Goal: Task Accomplishment & Management: Use online tool/utility

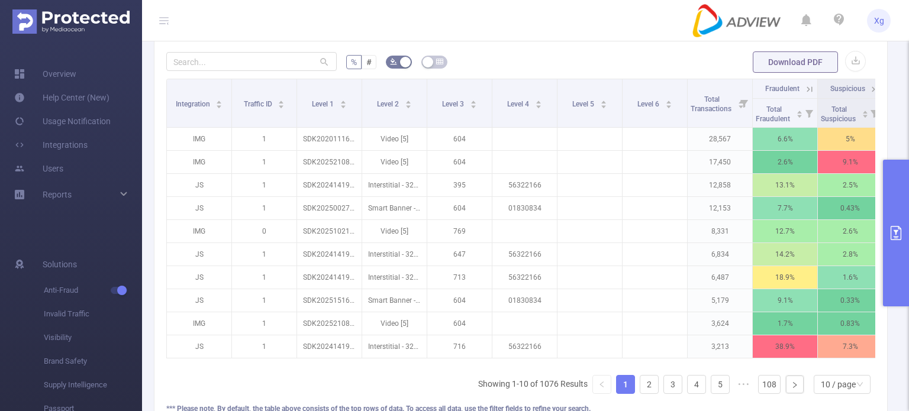
scroll to position [0, 83]
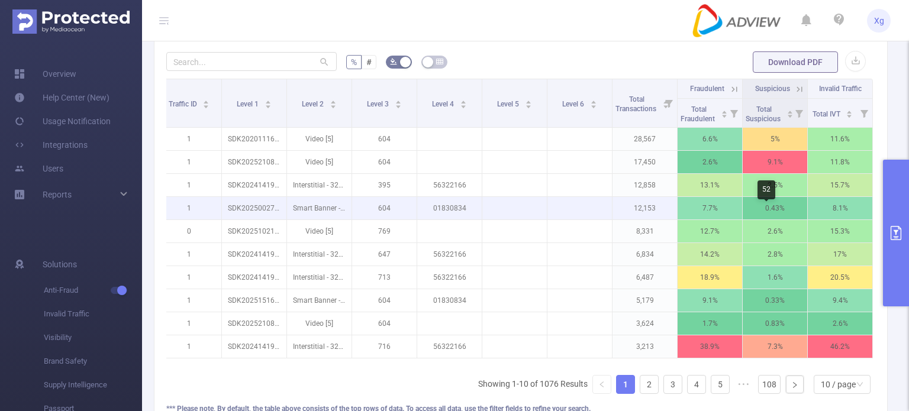
click at [760, 217] on p "0.43%" at bounding box center [774, 208] width 64 height 22
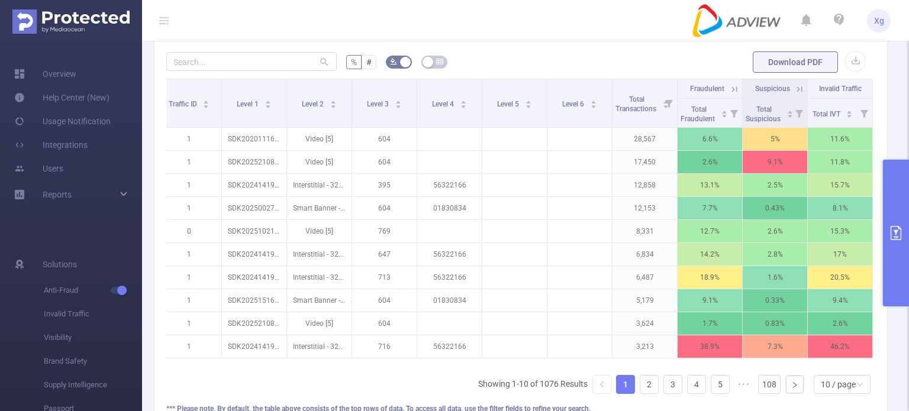
scroll to position [0, 0]
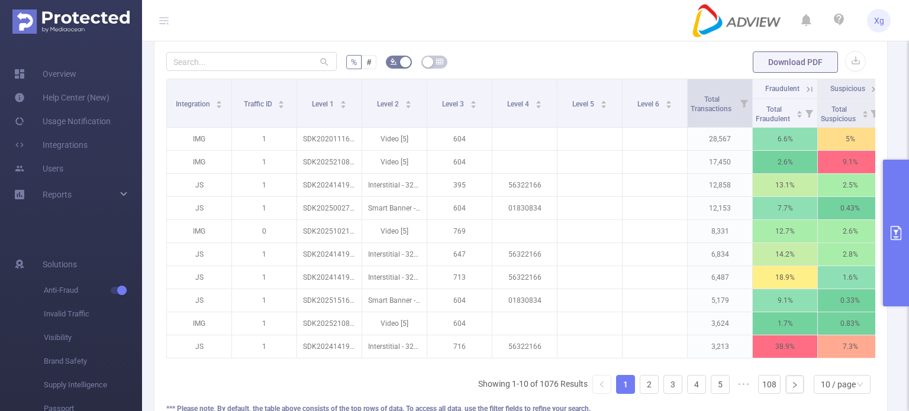
click at [741, 108] on icon at bounding box center [744, 104] width 8 height 8
click at [726, 114] on div "Total Transactions" at bounding box center [717, 102] width 54 height 21
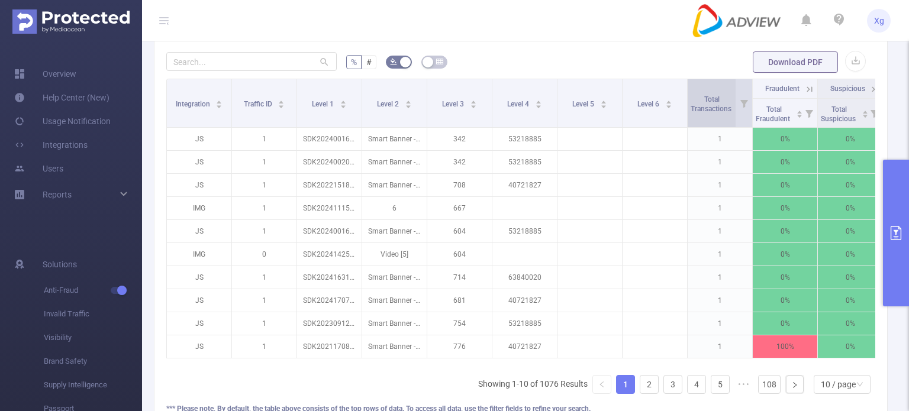
click at [729, 113] on span "Total Transactions" at bounding box center [711, 104] width 43 height 18
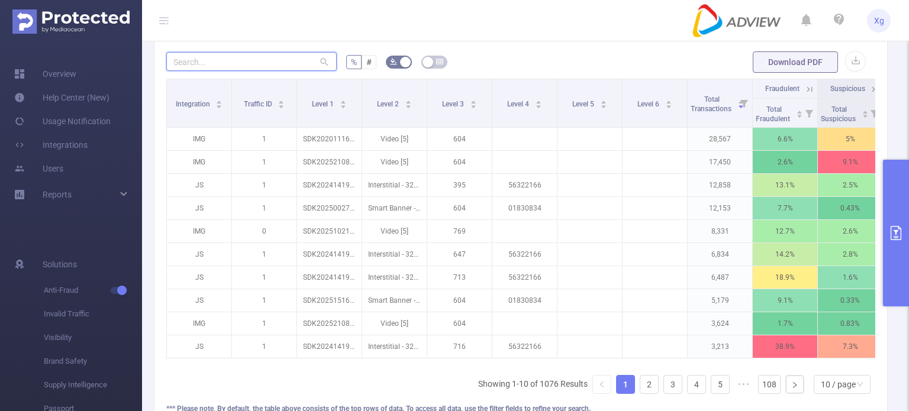
click at [188, 64] on input "text" at bounding box center [251, 61] width 170 height 19
paste input "sdk20250027120226cxxdb7eglzgd08b"
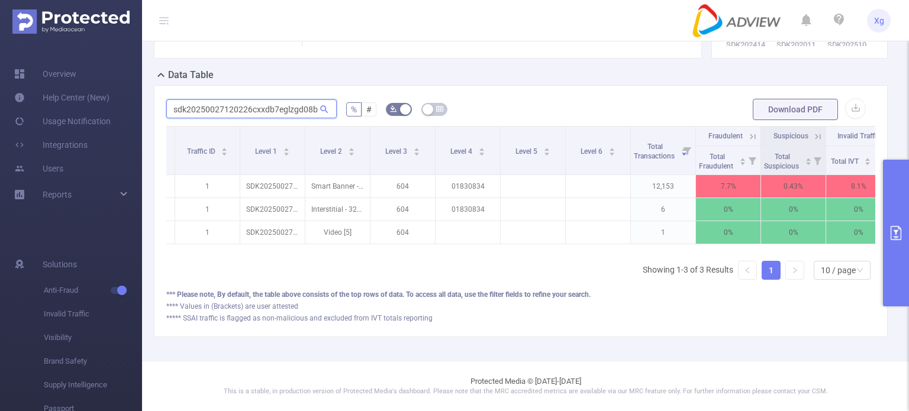
scroll to position [0, 83]
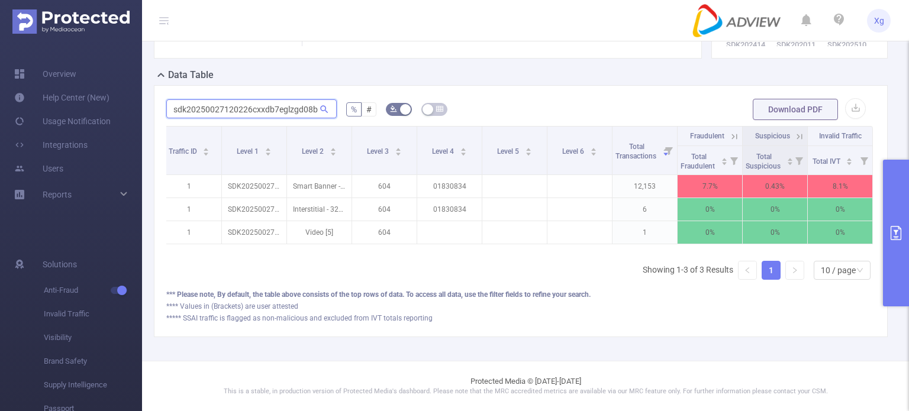
type input "sdk20250027120226cxxdb7eglzgd08b"
click at [897, 224] on button "primary" at bounding box center [896, 233] width 26 height 147
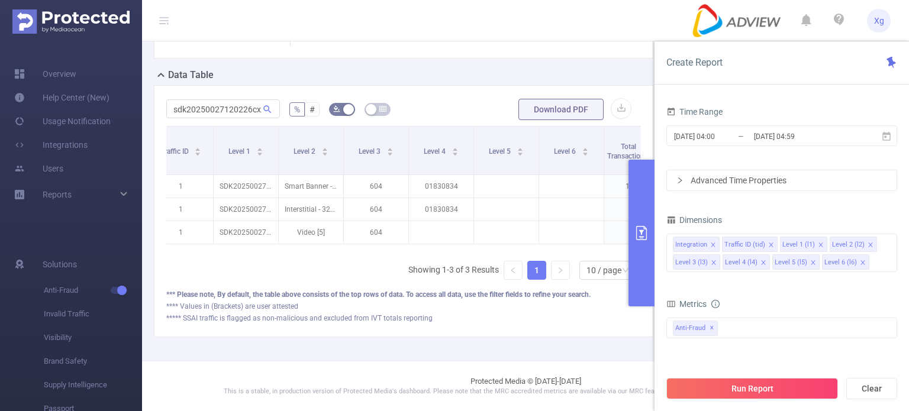
scroll to position [266, 0]
click at [764, 137] on input "[DATE] 04:59" at bounding box center [800, 136] width 96 height 16
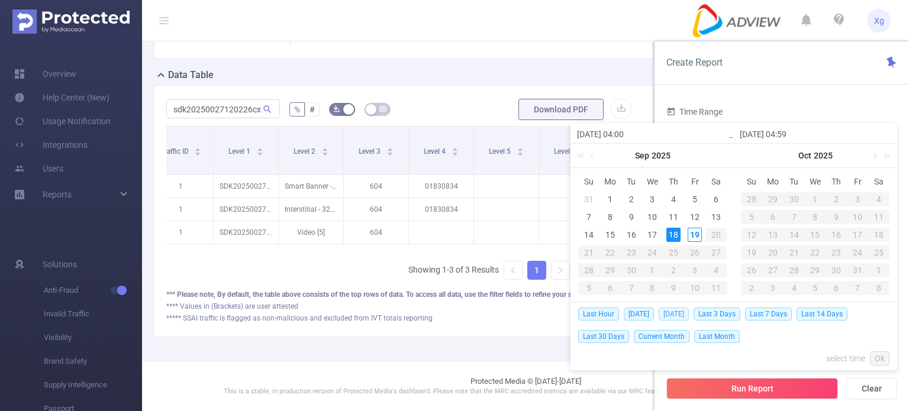
click at [677, 309] on span "[DATE]" at bounding box center [673, 314] width 30 height 13
type input "[DATE] 00:00"
type input "[DATE] 23:59"
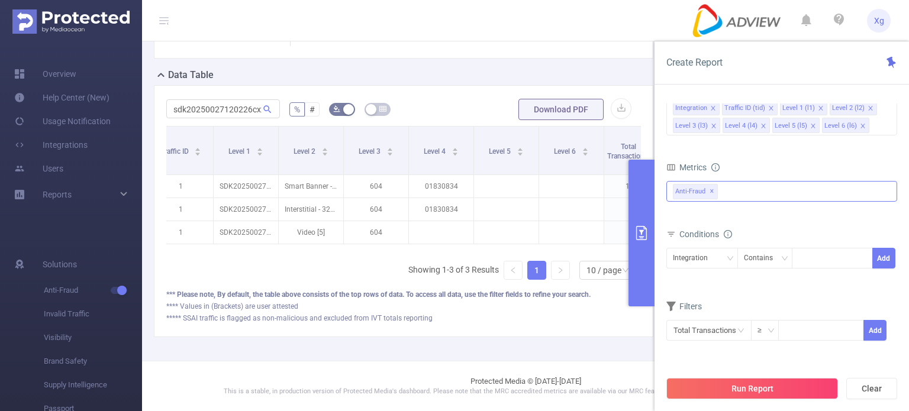
click at [752, 193] on div "Anti-Fraud ✕" at bounding box center [781, 191] width 231 height 21
click at [683, 218] on span at bounding box center [685, 216] width 9 height 9
click at [750, 380] on button "Run Report" at bounding box center [752, 388] width 172 height 21
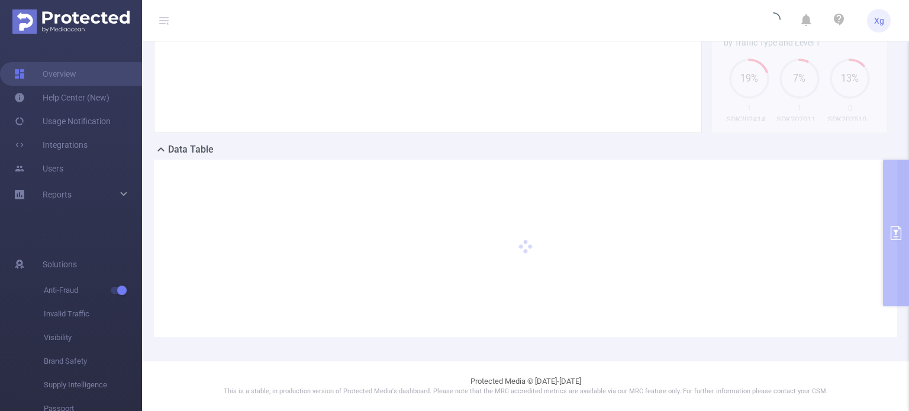
scroll to position [184, 0]
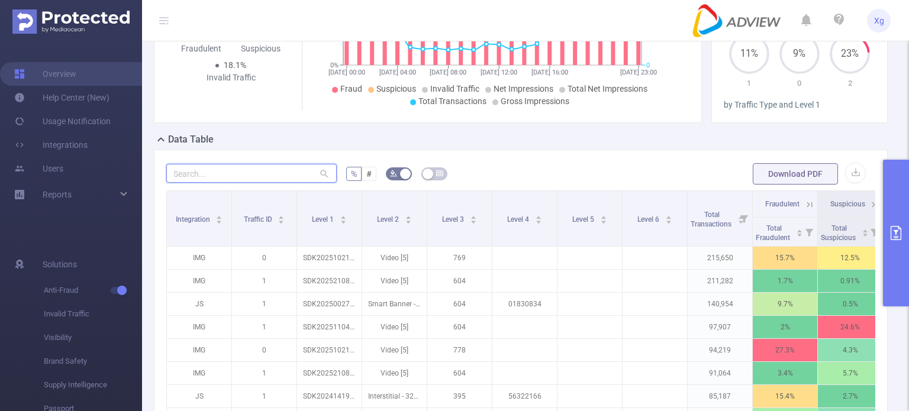
click at [215, 177] on input "text" at bounding box center [251, 173] width 170 height 19
paste input "sdk20250027120226cxxdb7eglzgd08b"
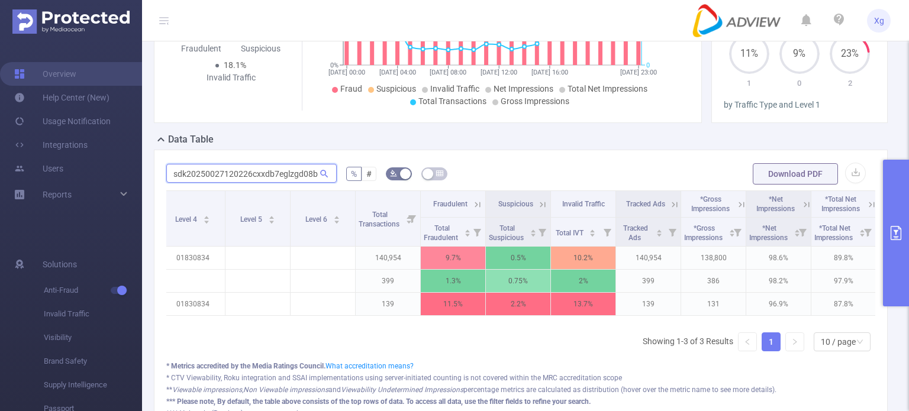
scroll to position [0, 344]
type input "sdk20250027120226cxxdb7eglzgd08b"
click at [732, 210] on icon at bounding box center [737, 204] width 11 height 11
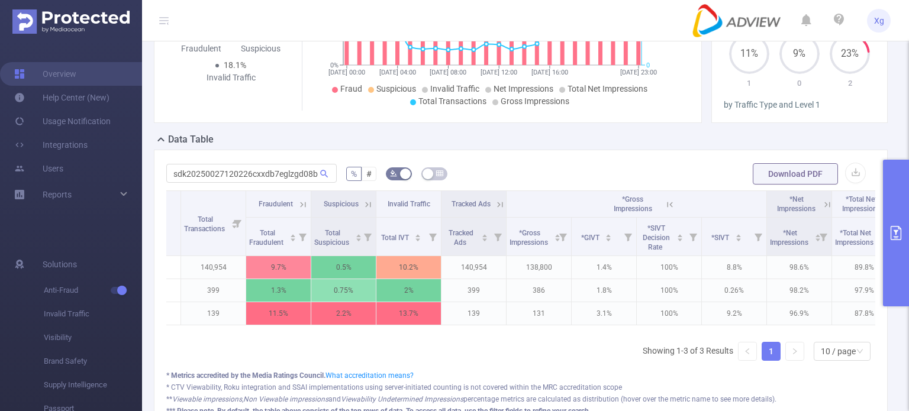
scroll to position [0, 540]
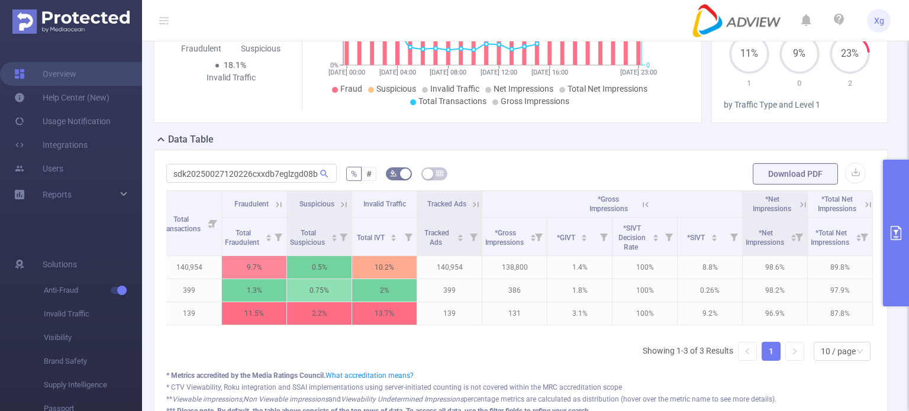
click at [797, 210] on icon at bounding box center [802, 204] width 11 height 11
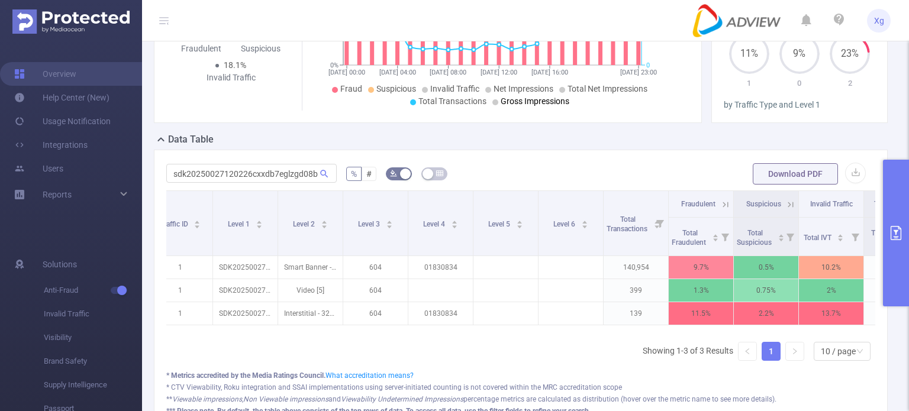
scroll to position [0, 0]
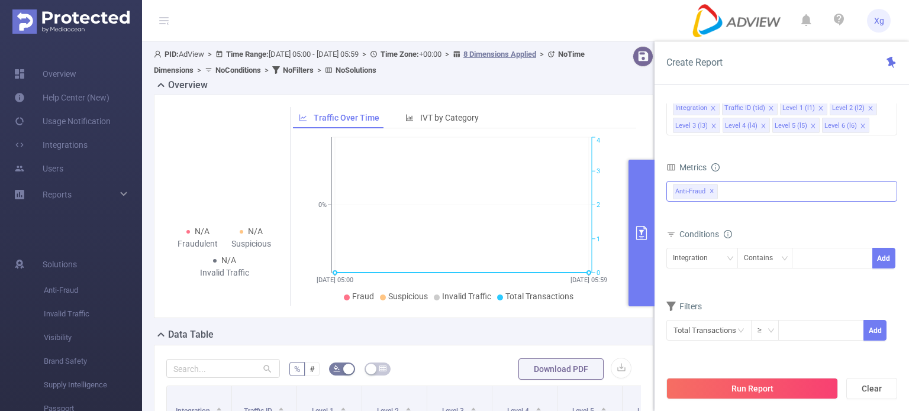
click at [742, 194] on div "Anti-Fraud ✕" at bounding box center [781, 191] width 231 height 21
click at [689, 217] on span at bounding box center [685, 216] width 9 height 9
click at [786, 160] on div "Metrics" at bounding box center [781, 169] width 231 height 20
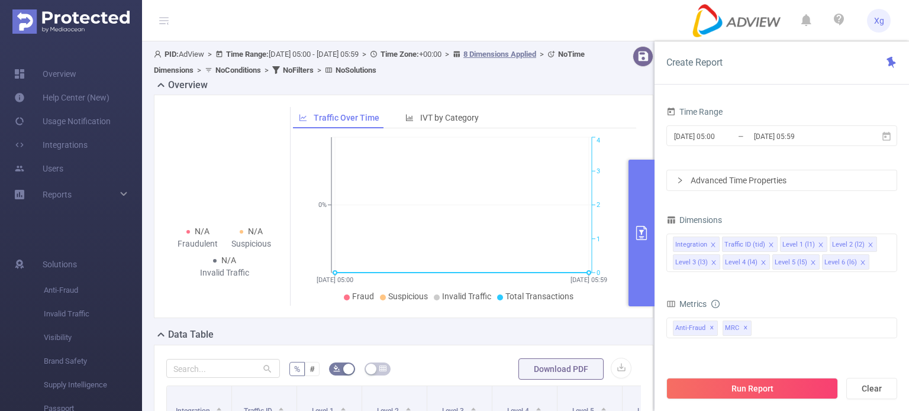
click at [683, 182] on icon "icon: right" at bounding box center [679, 180] width 7 height 7
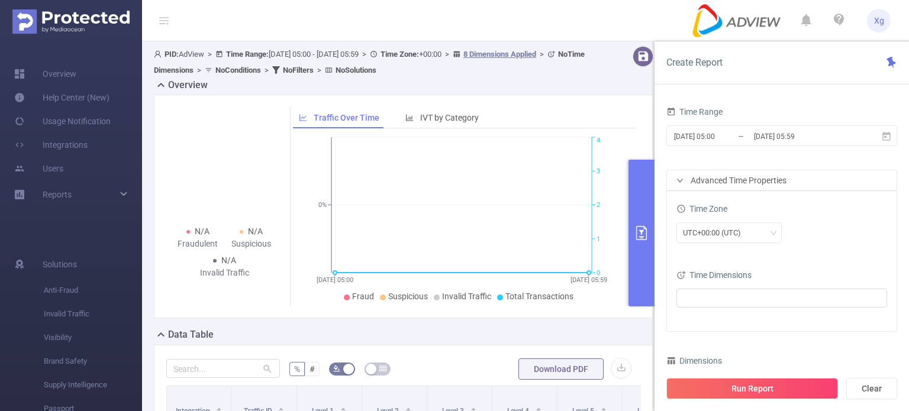
click at [683, 182] on icon "icon: right" at bounding box center [679, 180] width 7 height 7
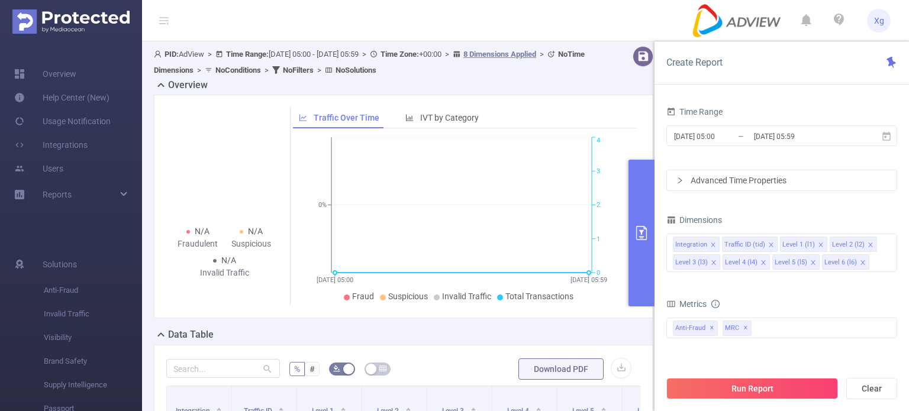
click at [683, 182] on icon "icon: right" at bounding box center [679, 180] width 7 height 7
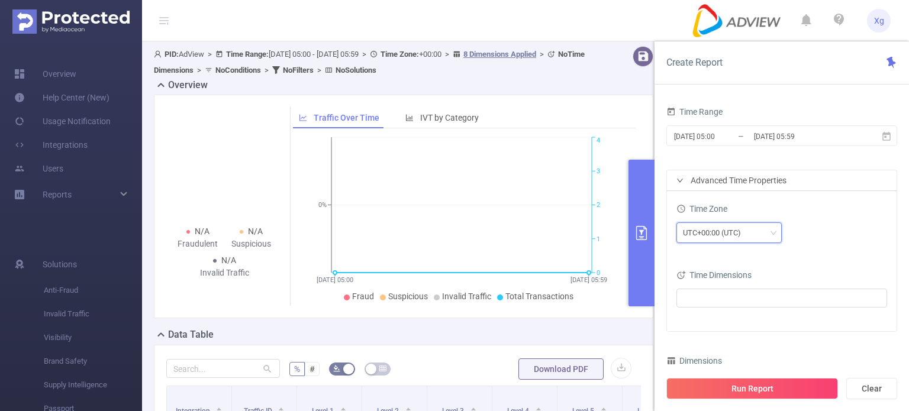
click at [763, 236] on div "UTC+00:00 (UTC)" at bounding box center [729, 233] width 92 height 20
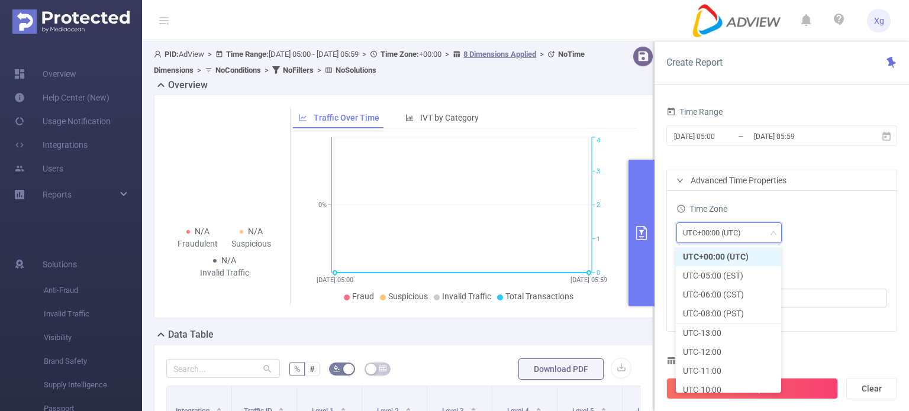
click at [763, 234] on div "UTC+00:00 (UTC)" at bounding box center [729, 233] width 92 height 20
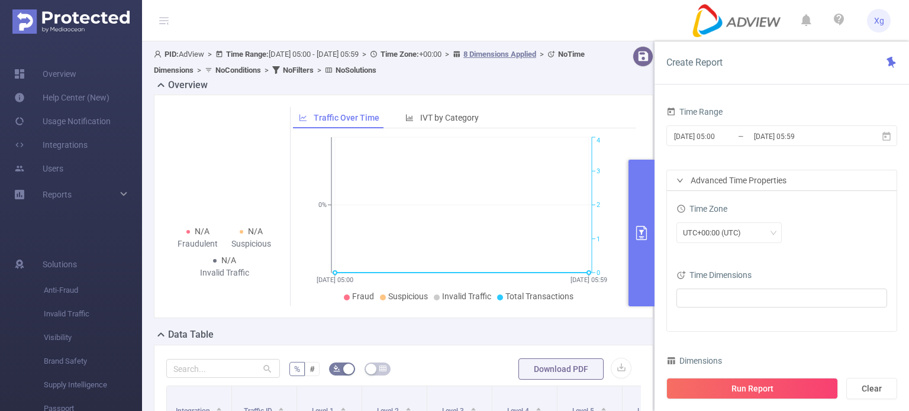
click at [681, 186] on div "Advanced Time Properties" at bounding box center [782, 180] width 230 height 20
